Goal: Check status: Check status

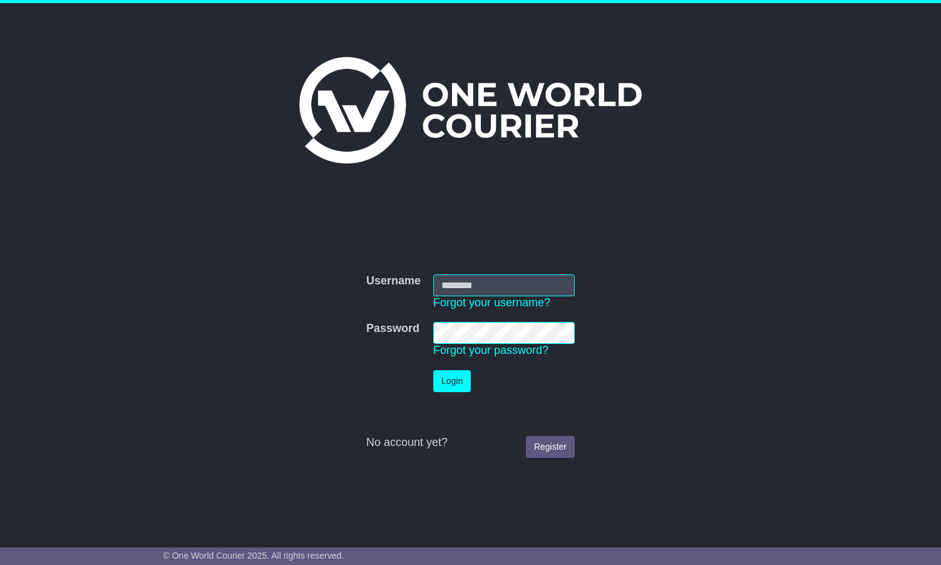
type input "**********"
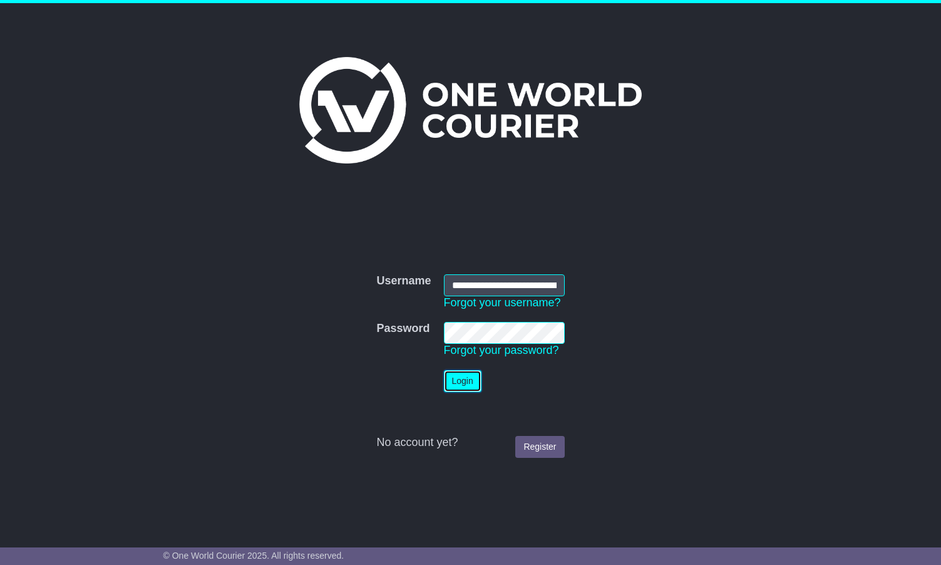
drag, startPoint x: 0, startPoint y: 0, endPoint x: 461, endPoint y: 380, distance: 597.4
click at [461, 380] on button "Login" at bounding box center [463, 381] width 38 height 22
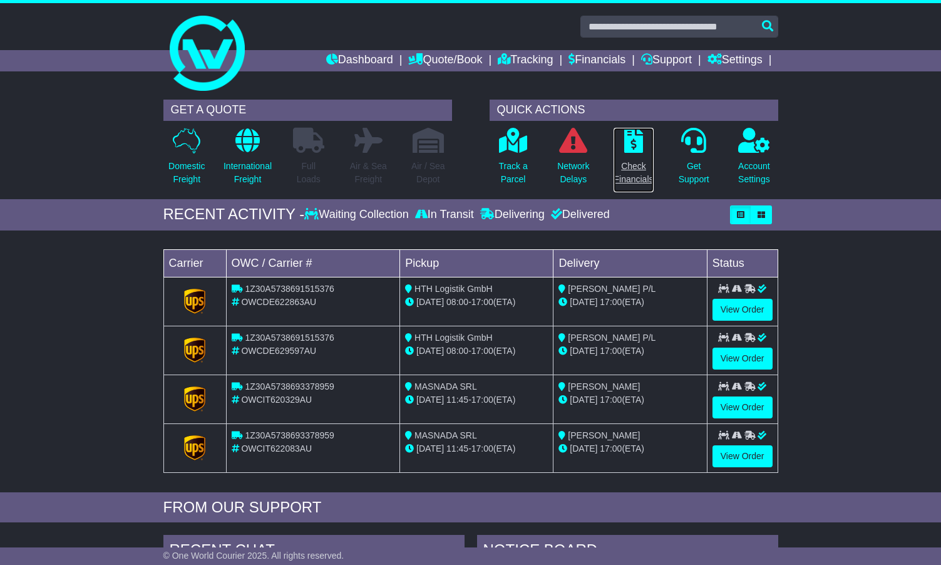
click at [634, 137] on icon at bounding box center [633, 140] width 19 height 25
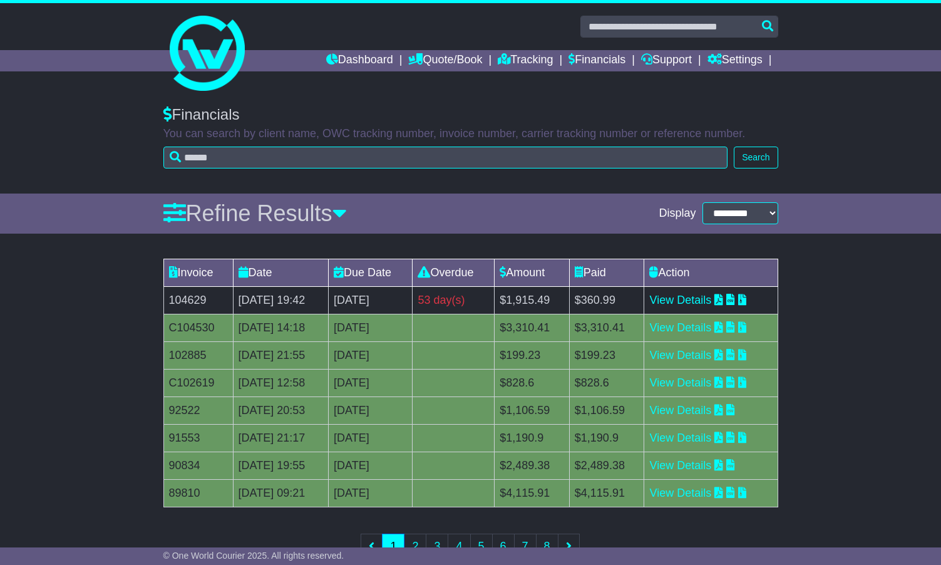
click at [634, 137] on p "You can search by client name, OWC tracking number, invoice number, carrier tra…" at bounding box center [470, 134] width 615 height 14
click at [623, 126] on div "Financials You can search by client name, OWC tracking number, invoice number, …" at bounding box center [470, 133] width 627 height 81
